Goal: Transaction & Acquisition: Obtain resource

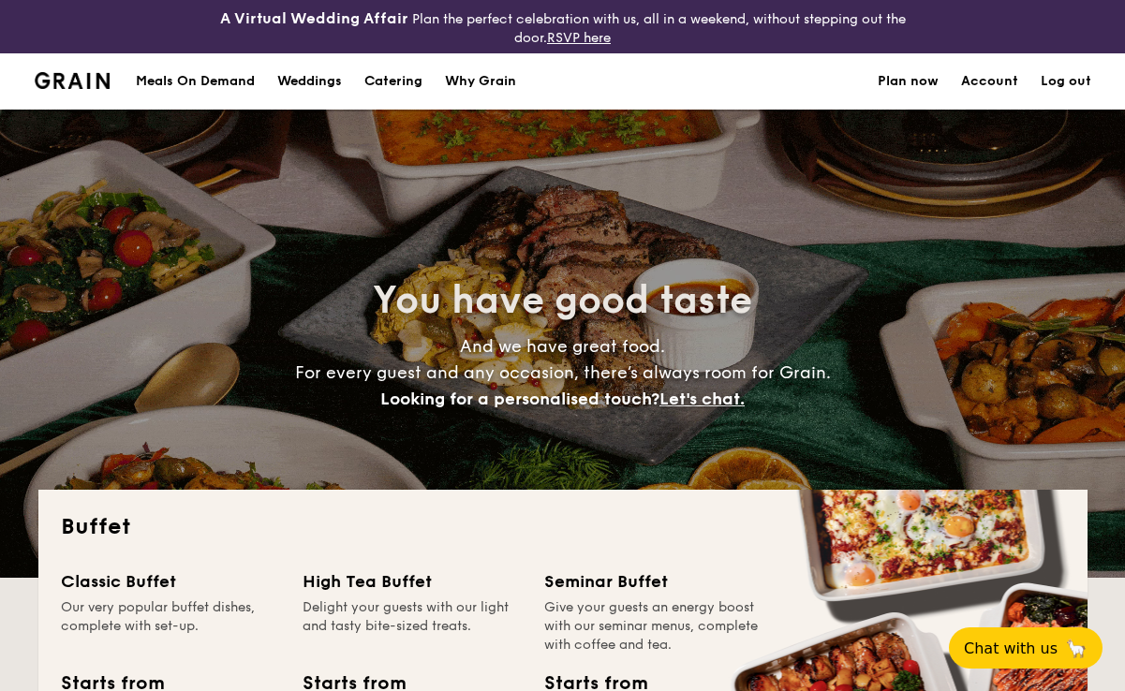
select select
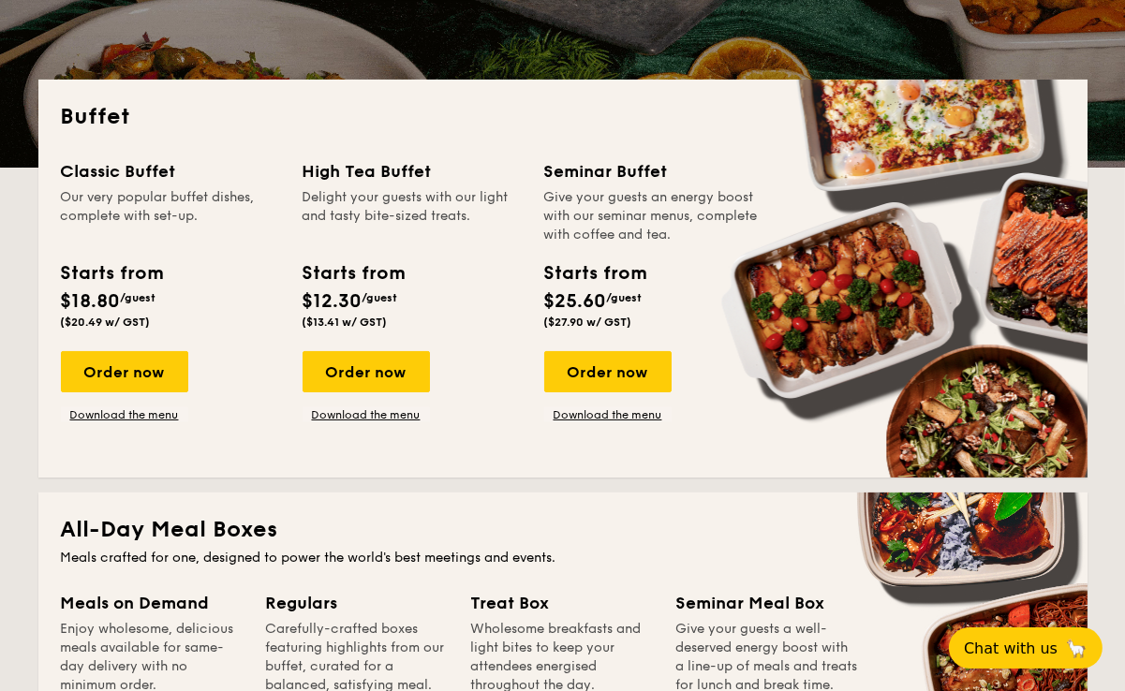
scroll to position [173, 0]
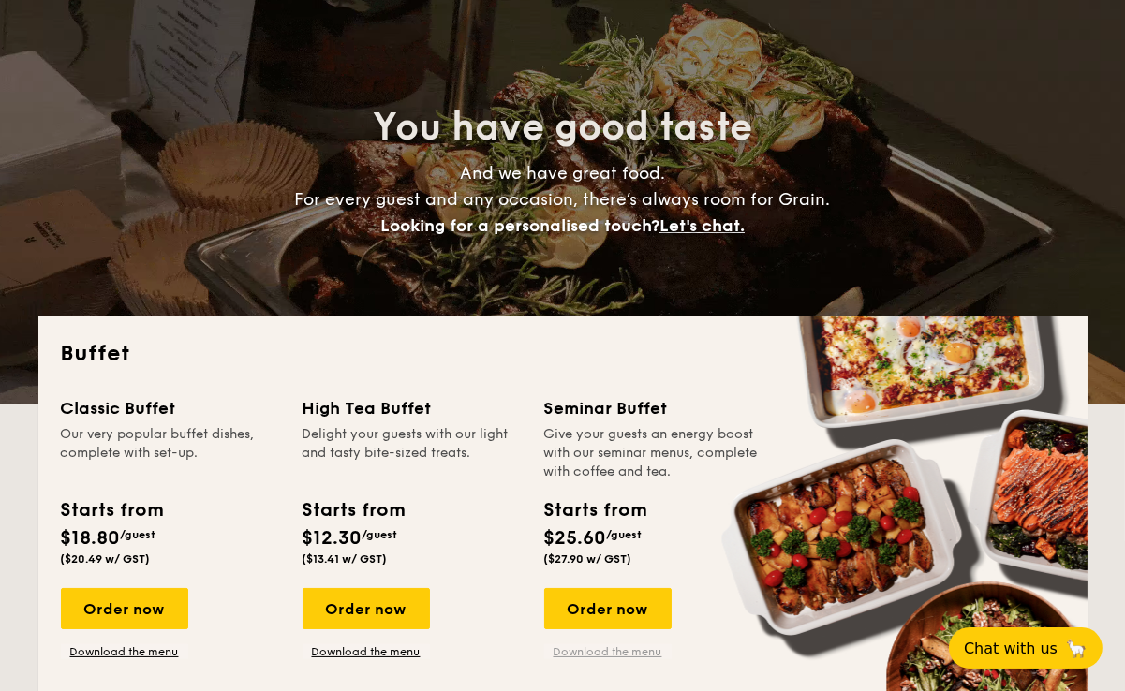
click at [617, 658] on link "Download the menu" at bounding box center [607, 652] width 127 height 15
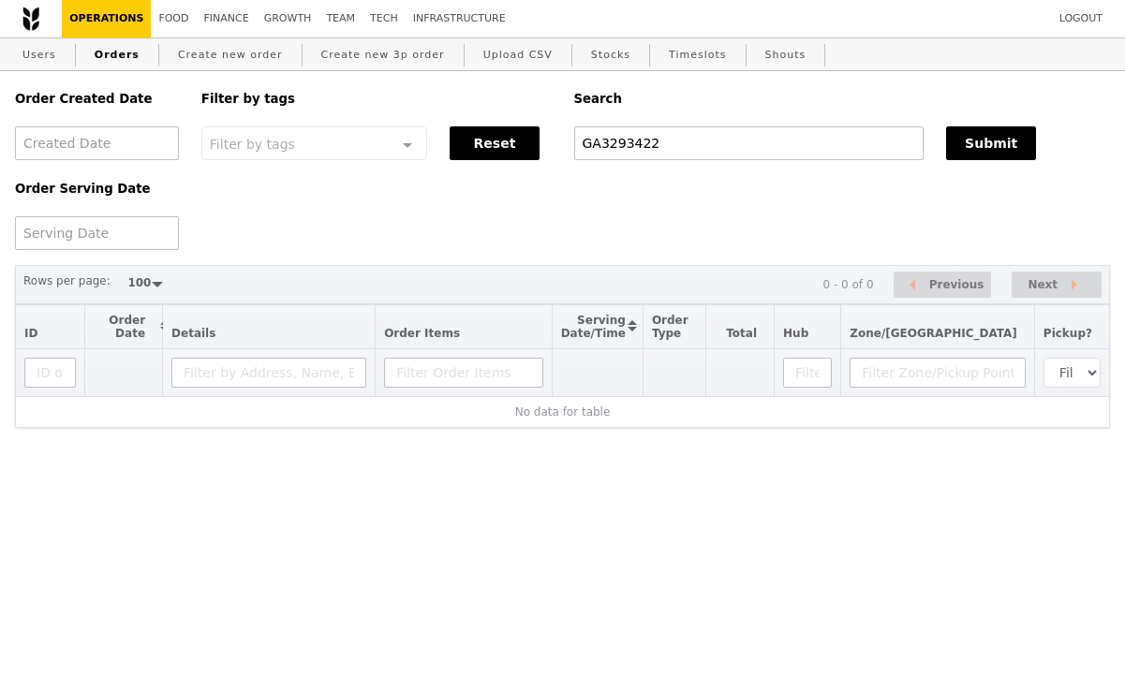
select select "100"
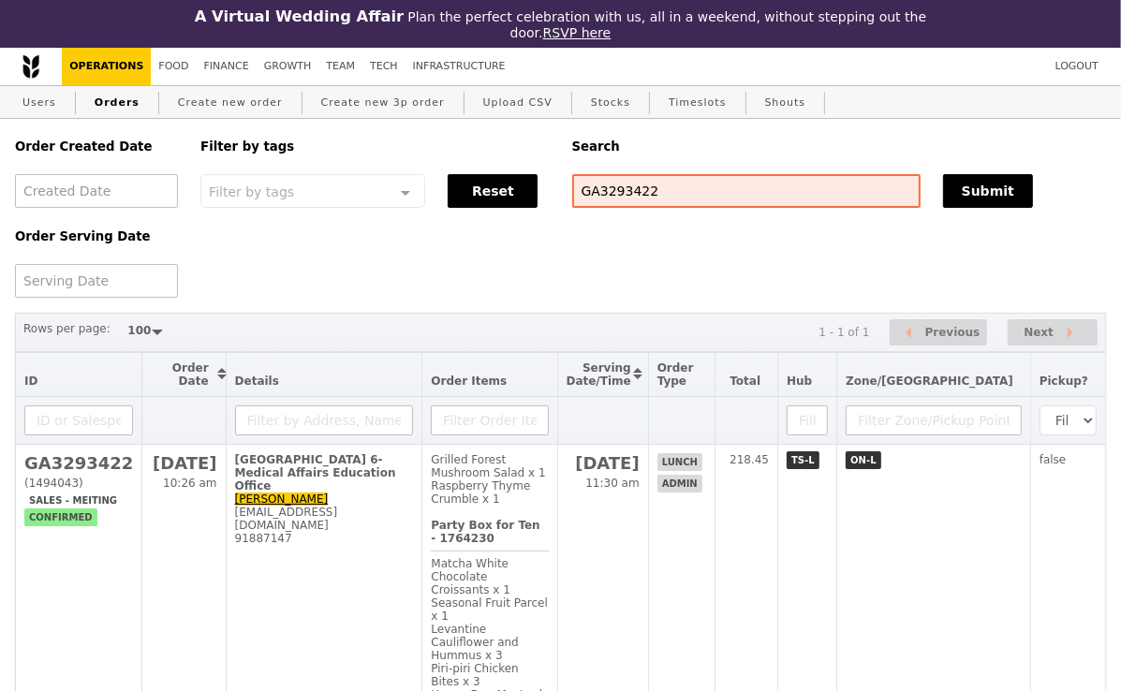
scroll to position [103, 0]
